Goal: Navigation & Orientation: Find specific page/section

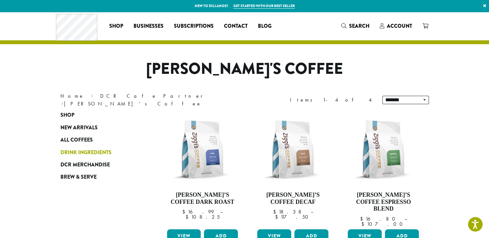
click at [80, 149] on span "Drink Ingredients" at bounding box center [85, 153] width 51 height 8
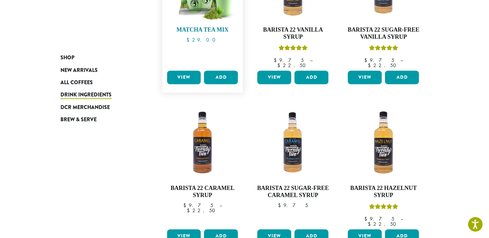
scroll to position [517, 0]
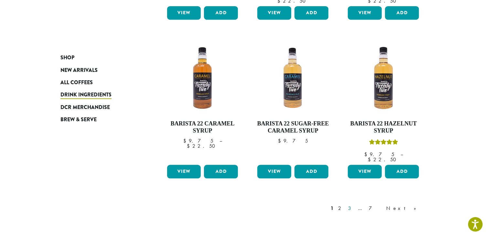
click at [355, 205] on link "3" at bounding box center [351, 209] width 8 height 8
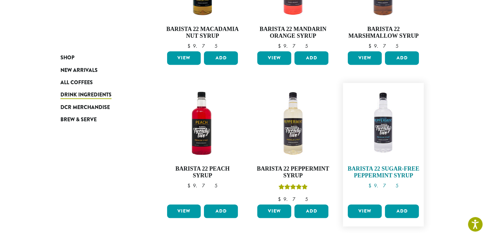
scroll to position [588, 0]
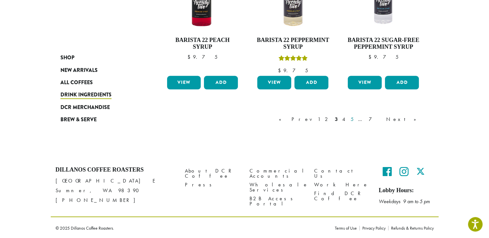
click at [355, 118] on link "5" at bounding box center [351, 120] width 5 height 8
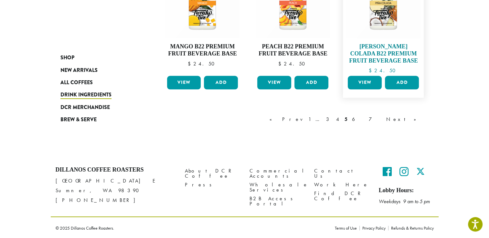
scroll to position [584, 0]
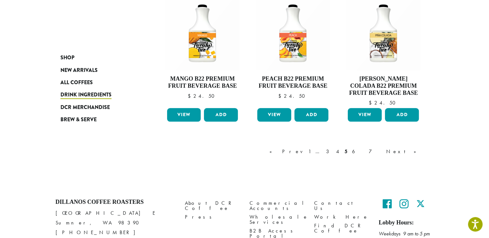
click at [383, 151] on link "7" at bounding box center [375, 152] width 16 height 8
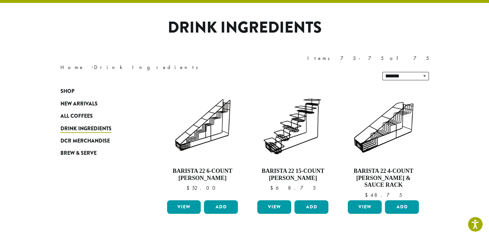
scroll to position [40, 0]
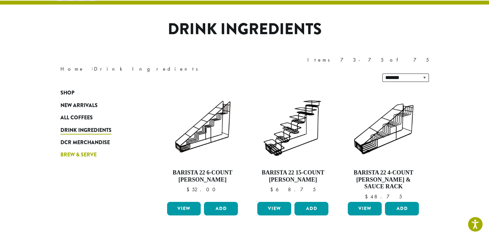
click at [66, 151] on span "Brew & Serve" at bounding box center [78, 155] width 36 height 8
